Goal: Transaction & Acquisition: Purchase product/service

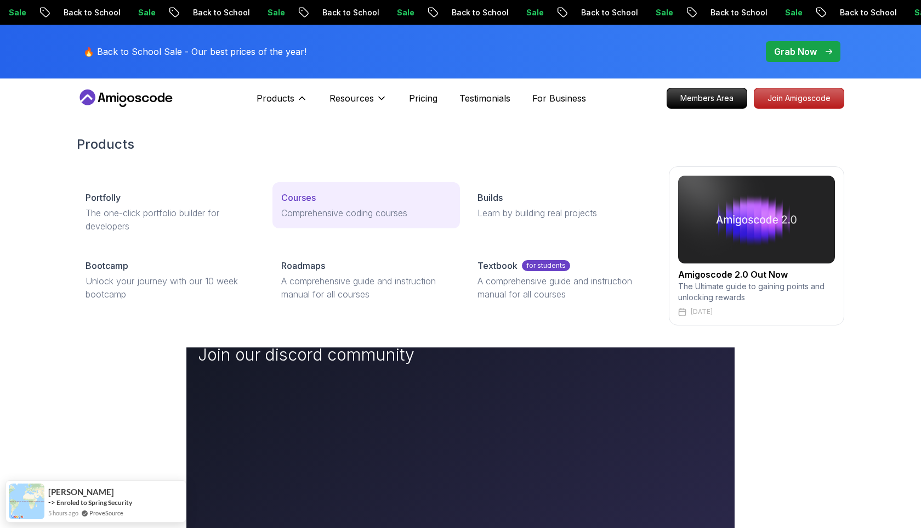
click at [349, 196] on div "Courses" at bounding box center [365, 197] width 169 height 13
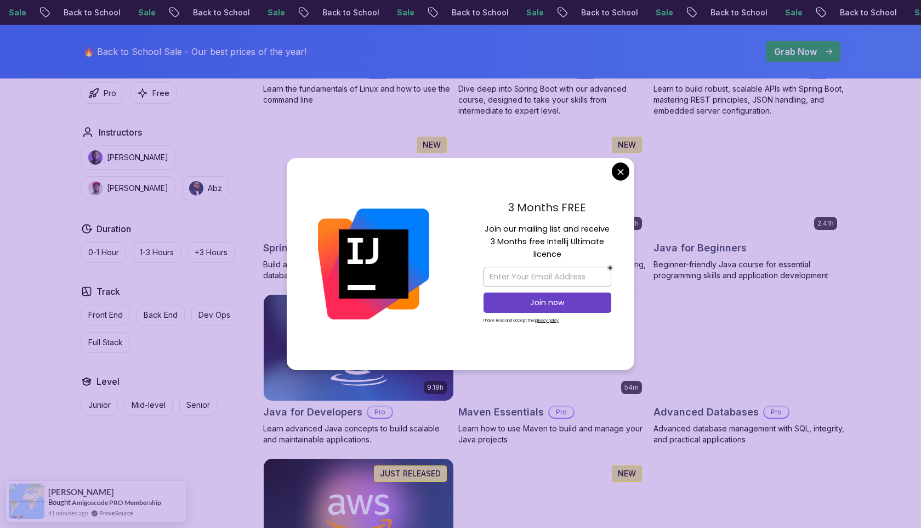
scroll to position [426, 0]
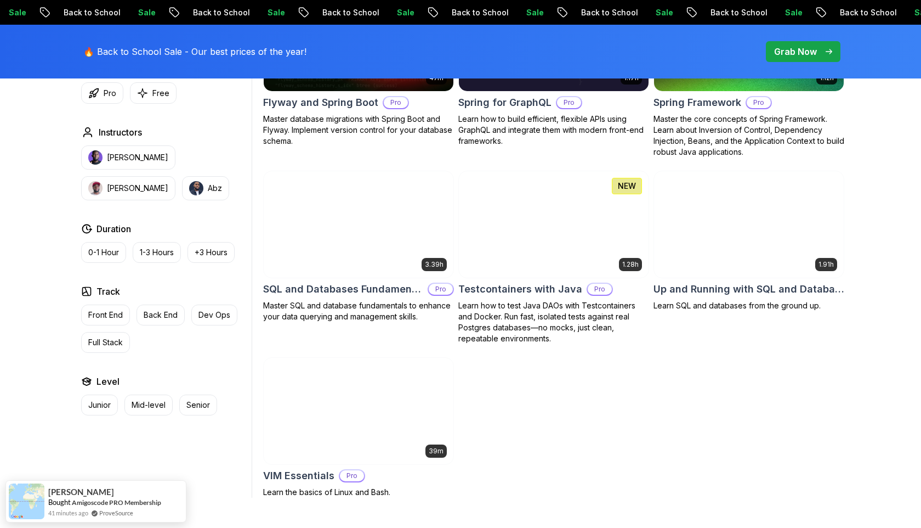
scroll to position [2877, 0]
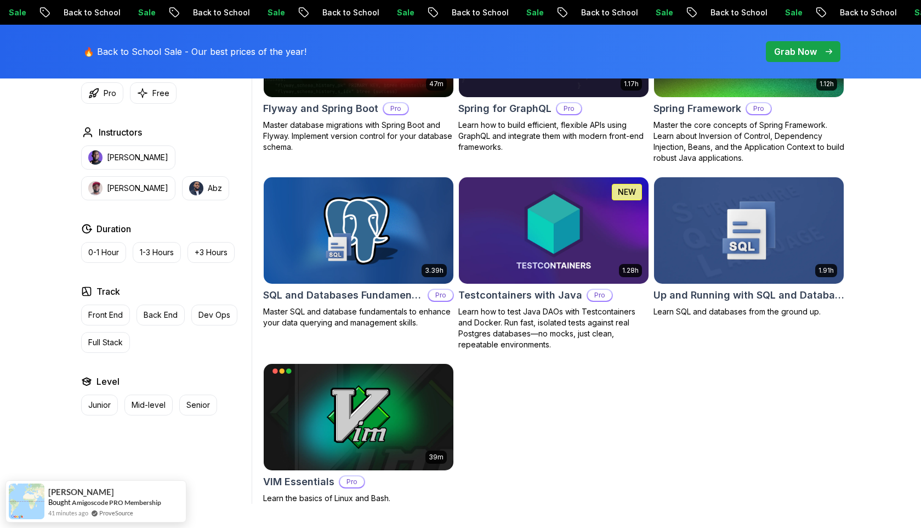
click at [811, 52] on p "Grab Now" at bounding box center [795, 51] width 43 height 13
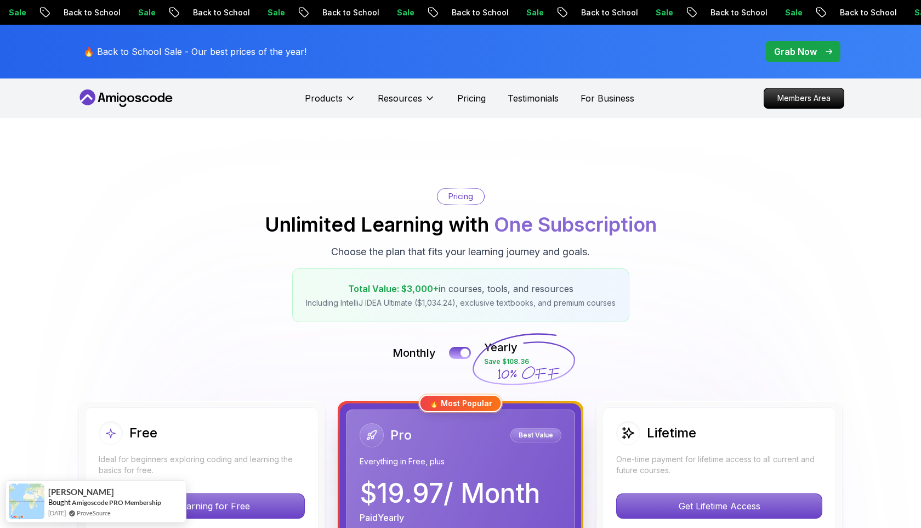
scroll to position [268, 0]
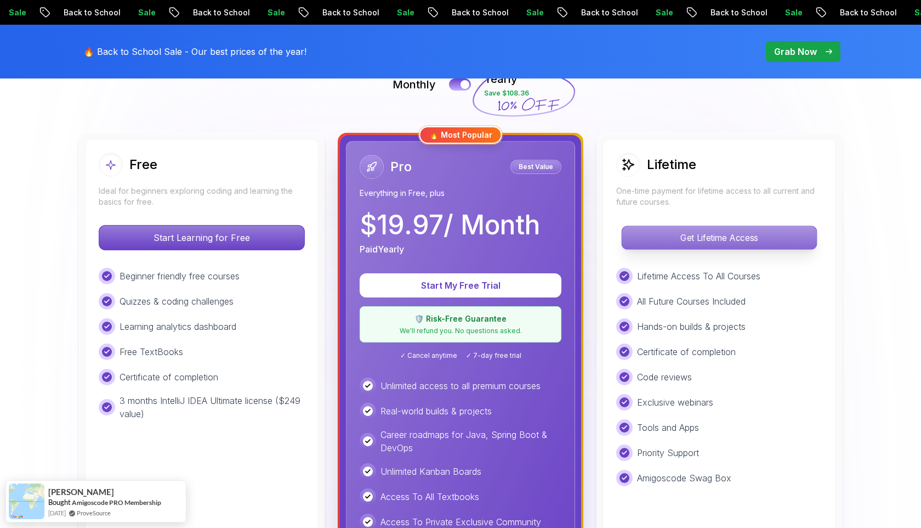
click at [705, 237] on p "Get Lifetime Access" at bounding box center [719, 237] width 195 height 23
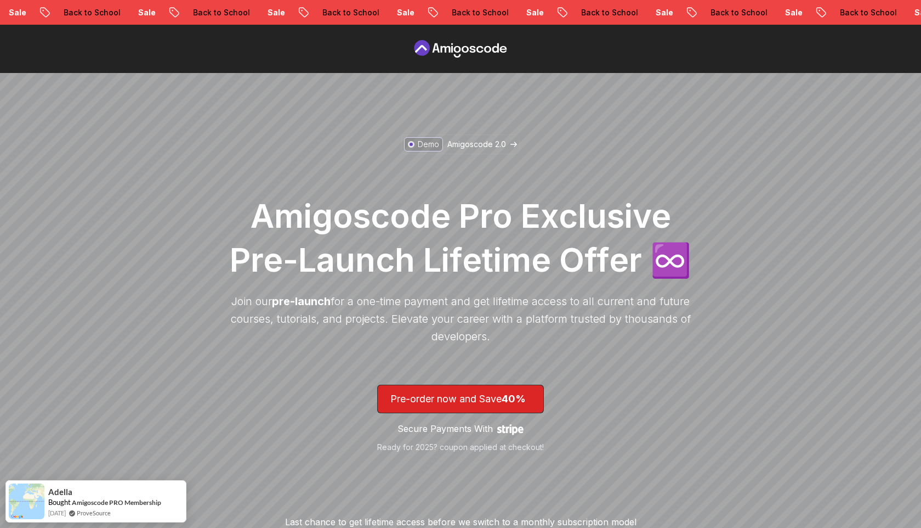
scroll to position [119, 0]
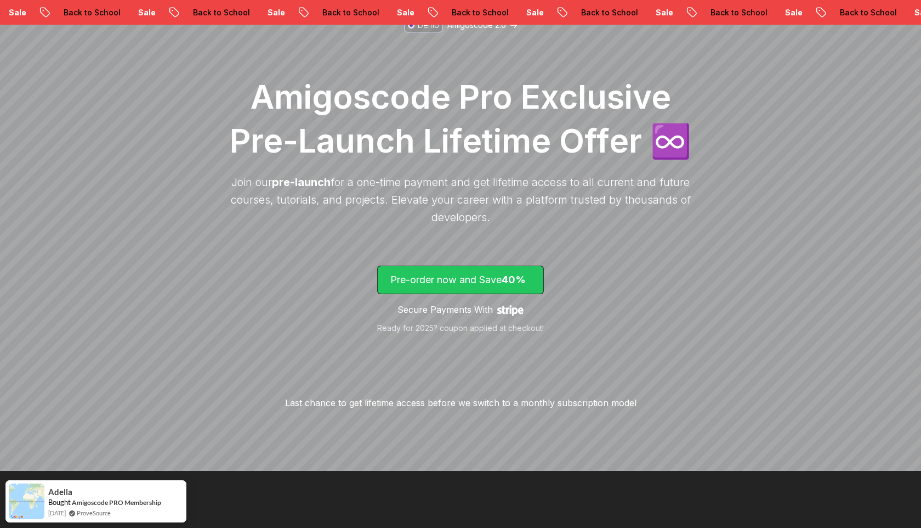
click at [526, 284] on span "40%" at bounding box center [514, 280] width 24 height 12
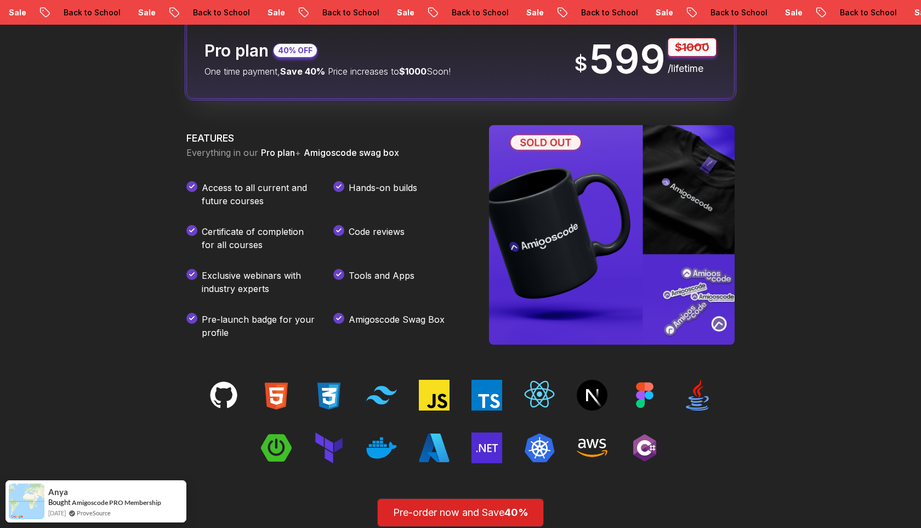
scroll to position [1371, 0]
